Goal: Task Accomplishment & Management: Manage account settings

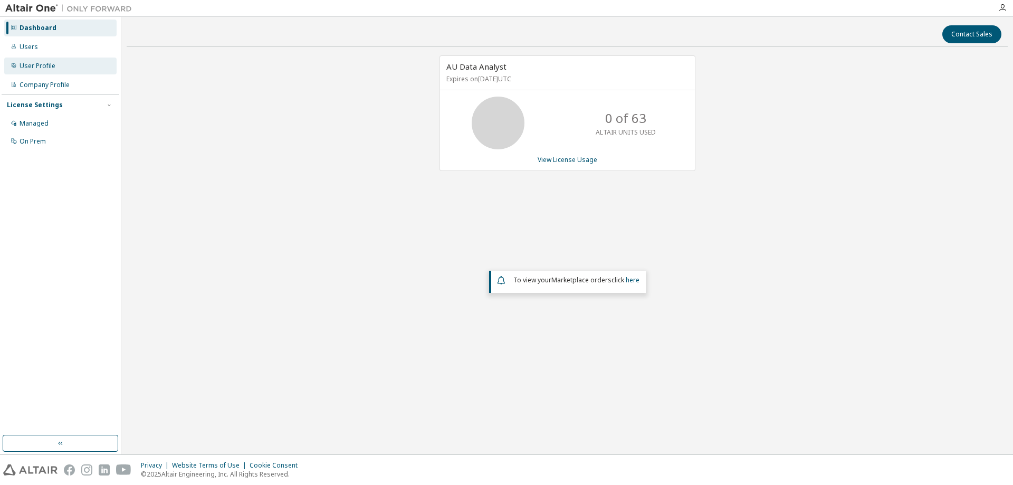
click at [41, 63] on div "User Profile" at bounding box center [38, 66] width 36 height 8
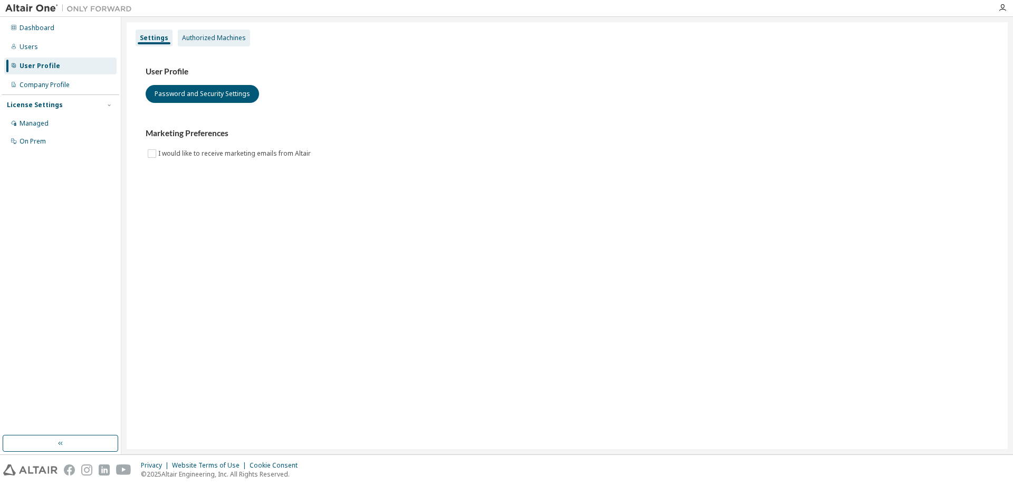
click at [208, 34] on div "Authorized Machines" at bounding box center [214, 38] width 64 height 8
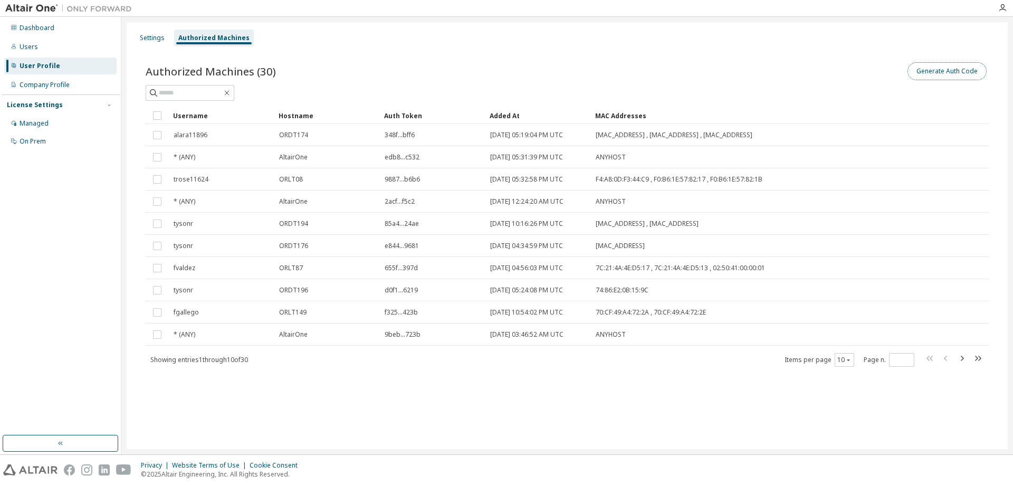
click at [938, 75] on button "Generate Auth Code" at bounding box center [946, 71] width 79 height 18
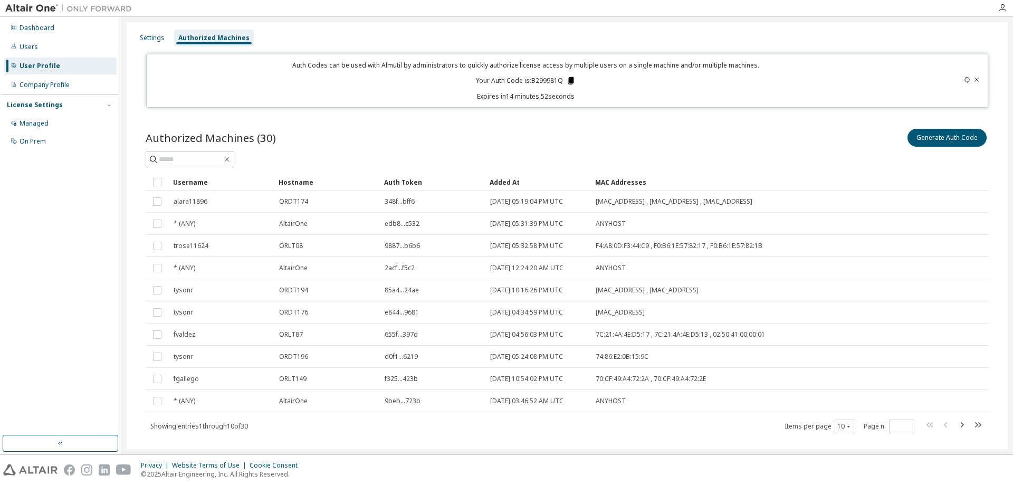
click at [566, 80] on icon at bounding box center [570, 80] width 9 height 9
